Goal: Check status: Check status

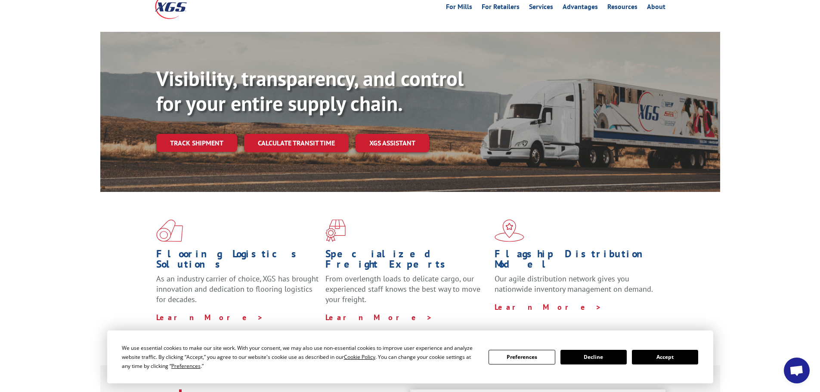
scroll to position [129, 0]
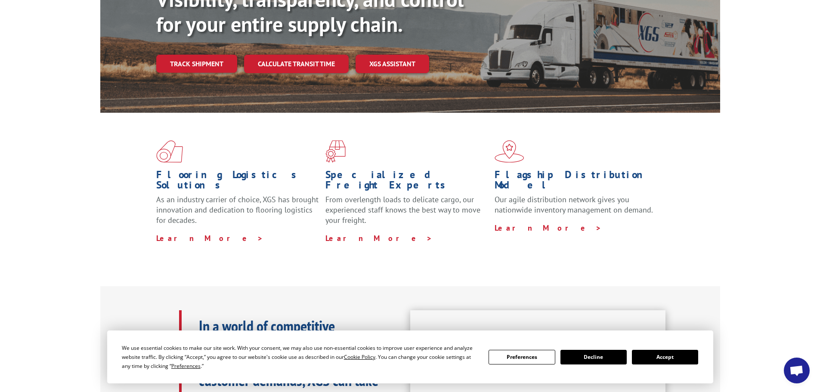
click at [659, 359] on button "Accept" at bounding box center [665, 357] width 66 height 15
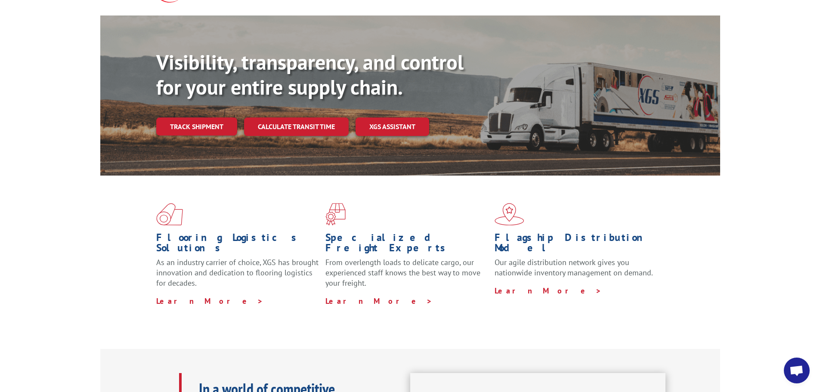
scroll to position [0, 0]
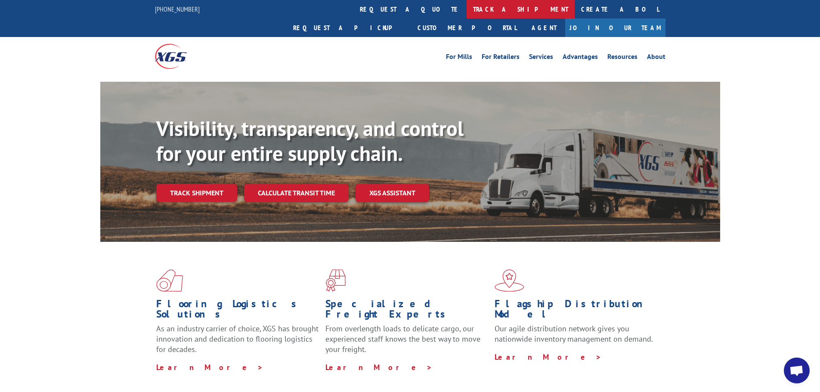
click at [467, 12] on link "track a shipment" at bounding box center [521, 9] width 108 height 19
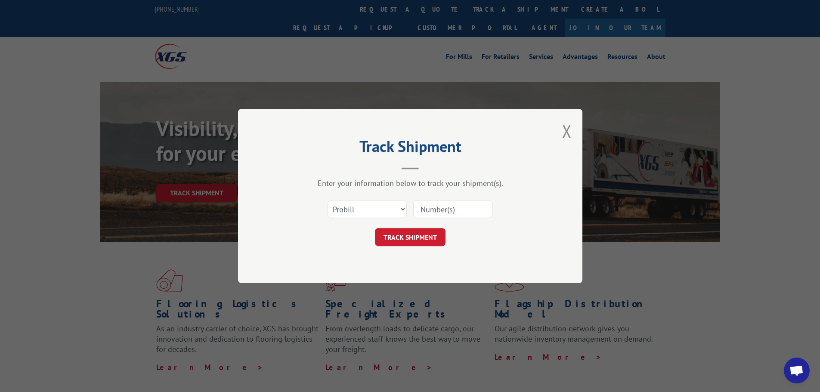
click at [438, 209] on input at bounding box center [452, 209] width 79 height 18
type input "1270002"
click button "TRACK SHIPMENT" at bounding box center [410, 237] width 71 height 18
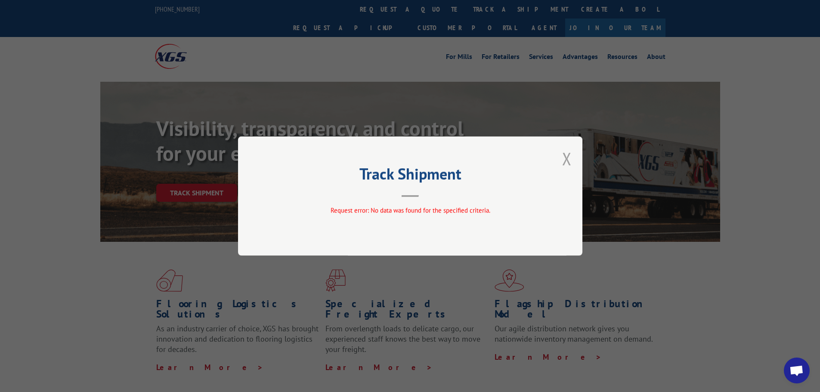
click at [569, 158] on button "Close modal" at bounding box center [566, 158] width 9 height 23
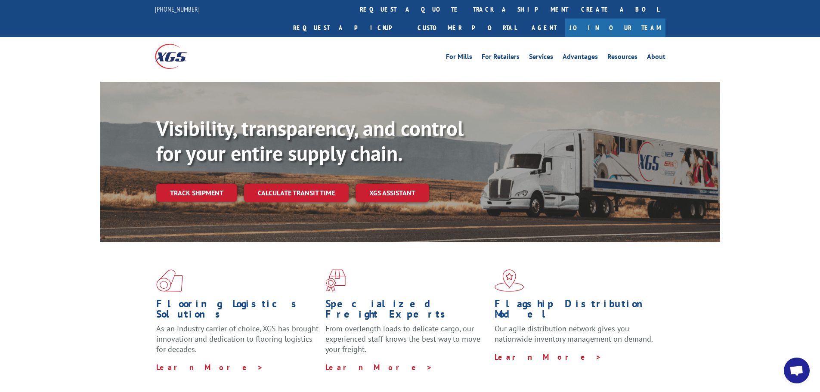
click at [189, 162] on div "Visibility, transparency, and control for your entire supply chain. Track shipm…" at bounding box center [438, 176] width 564 height 120
click at [190, 184] on link "Track shipment" at bounding box center [196, 193] width 81 height 18
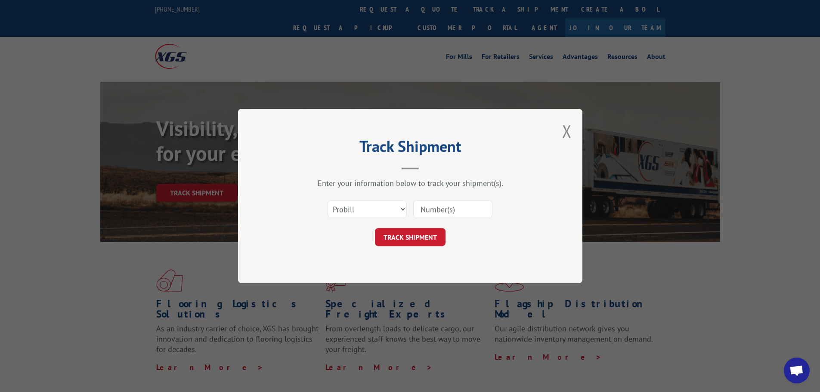
click at [460, 209] on input at bounding box center [452, 209] width 79 height 18
click at [402, 209] on select "Select category... Probill BOL PO" at bounding box center [367, 209] width 79 height 18
select select "bol"
click at [328, 200] on select "Select category... Probill BOL PO" at bounding box center [367, 209] width 79 height 18
click at [460, 204] on input at bounding box center [452, 209] width 79 height 18
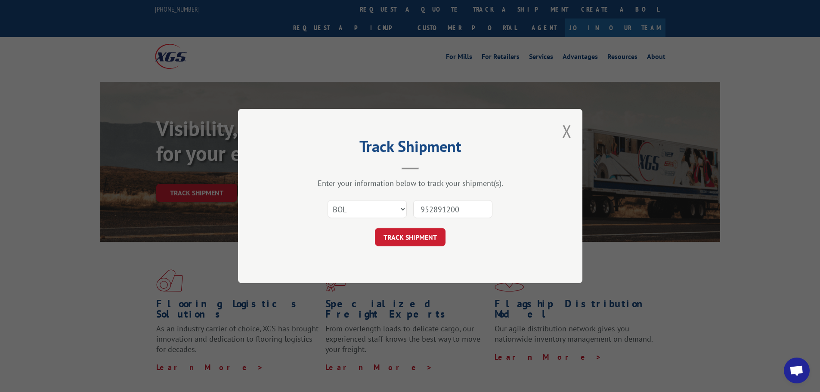
type input "9528912000"
click button "TRACK SHIPMENT" at bounding box center [410, 237] width 71 height 18
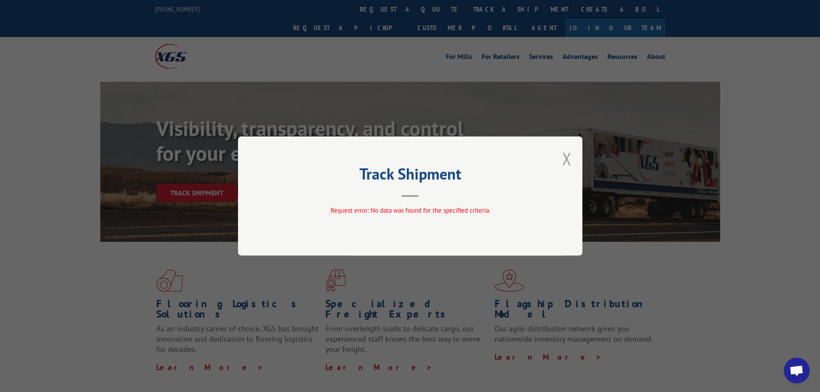
click at [566, 156] on button "Close modal" at bounding box center [566, 158] width 9 height 23
